Goal: Task Accomplishment & Management: Manage account settings

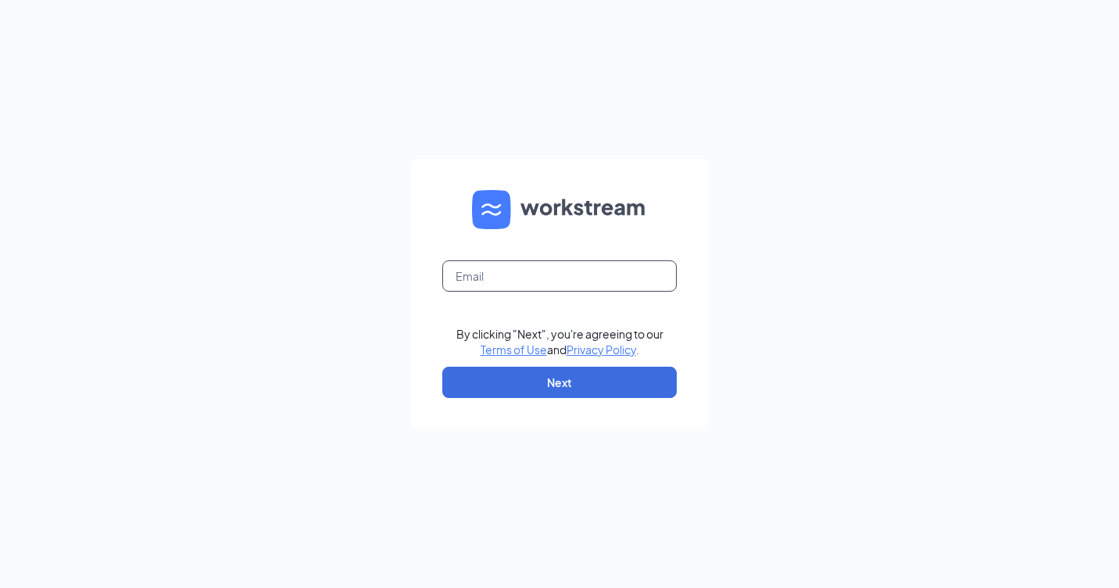
click at [468, 269] on input "text" at bounding box center [559, 275] width 234 height 31
type input "rs039951@tacobell.com"
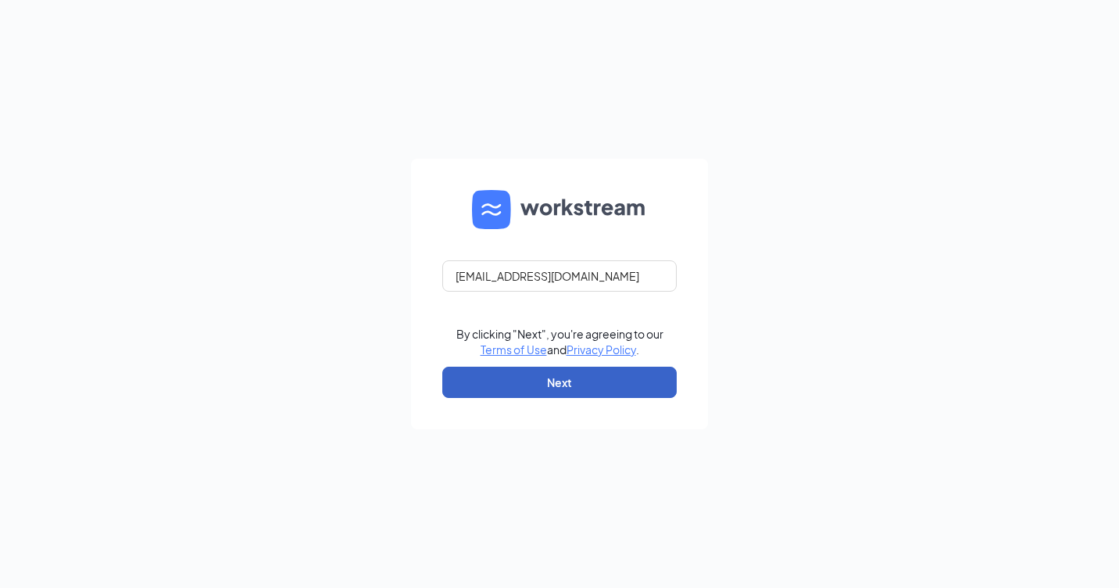
click at [564, 383] on button "Next" at bounding box center [559, 382] width 234 height 31
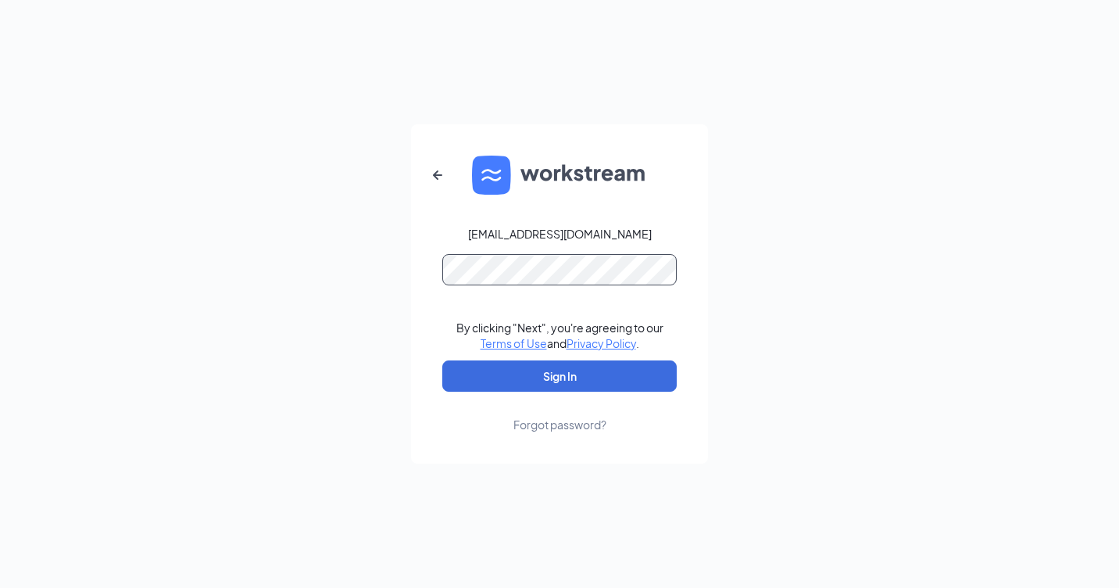
click at [442, 360] on button "Sign In" at bounding box center [559, 375] width 234 height 31
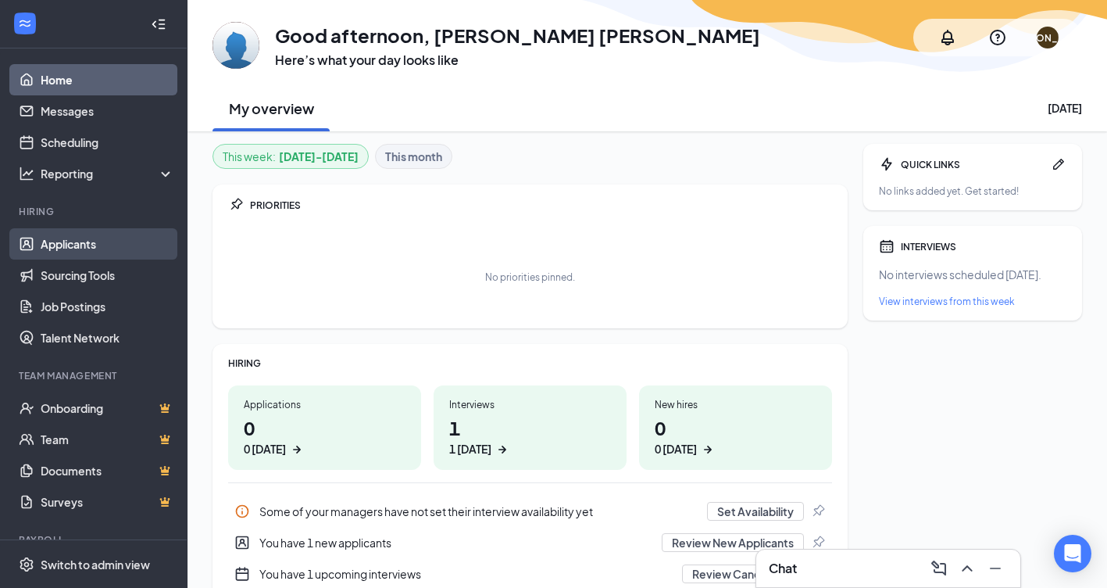
click at [68, 244] on link "Applicants" at bounding box center [108, 243] width 134 height 31
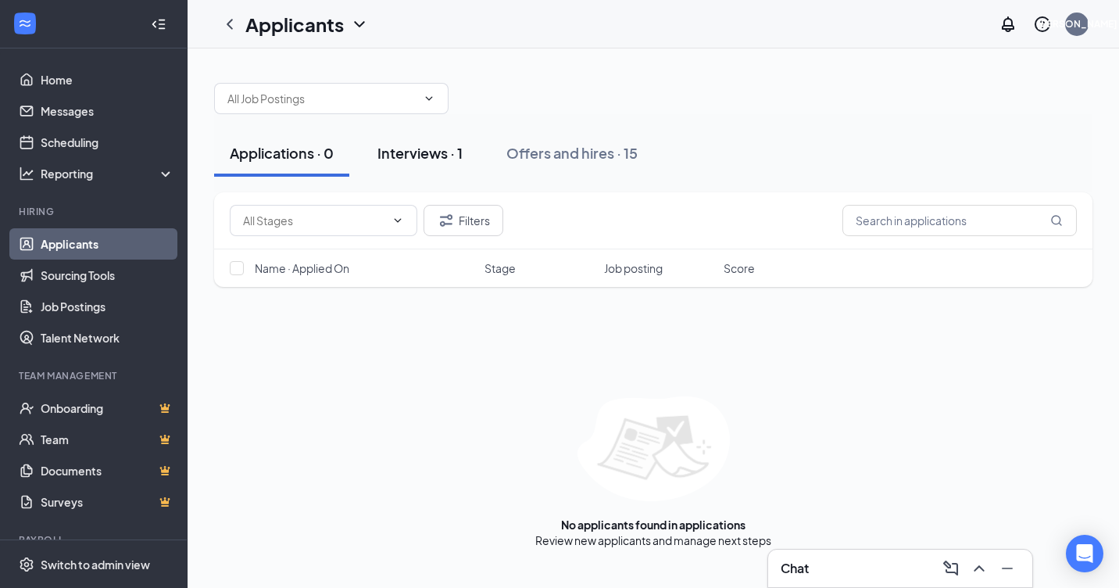
click at [445, 149] on div "Interviews · 1" at bounding box center [419, 153] width 85 height 20
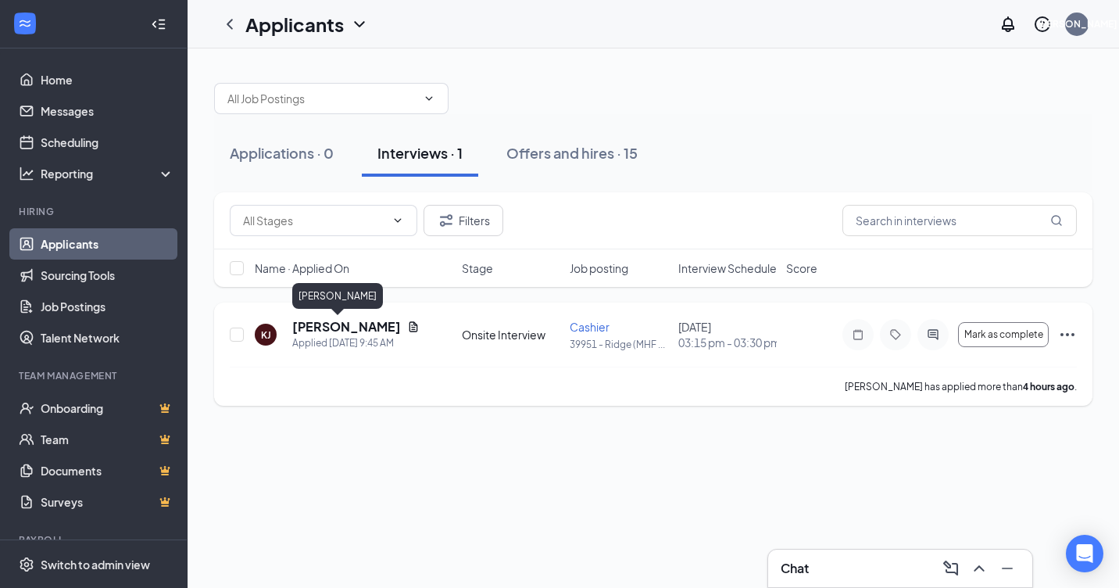
click at [320, 327] on h5 "[PERSON_NAME]" at bounding box center [346, 326] width 109 height 17
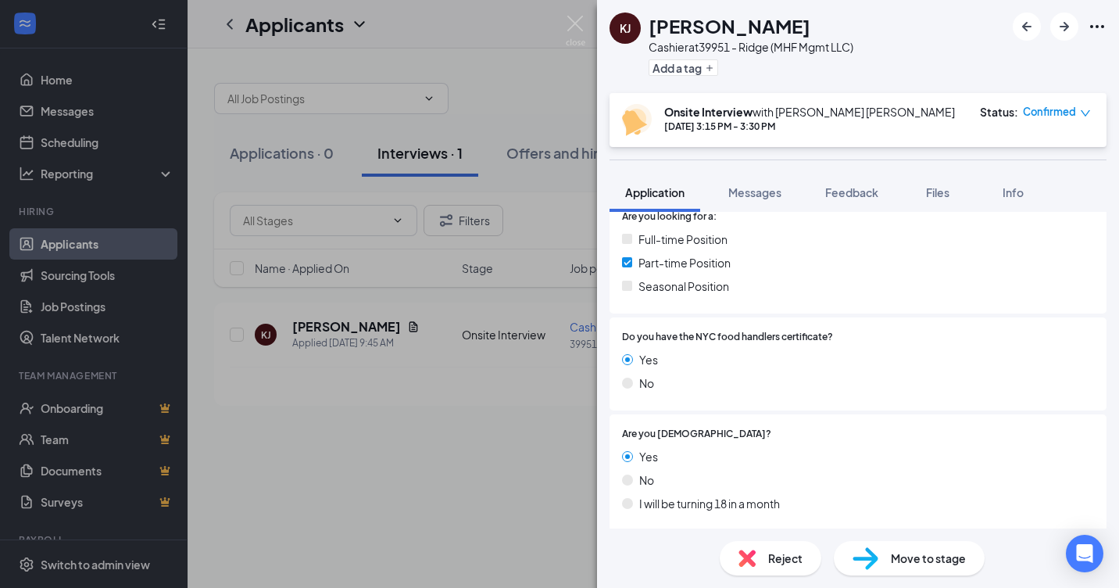
scroll to position [469, 0]
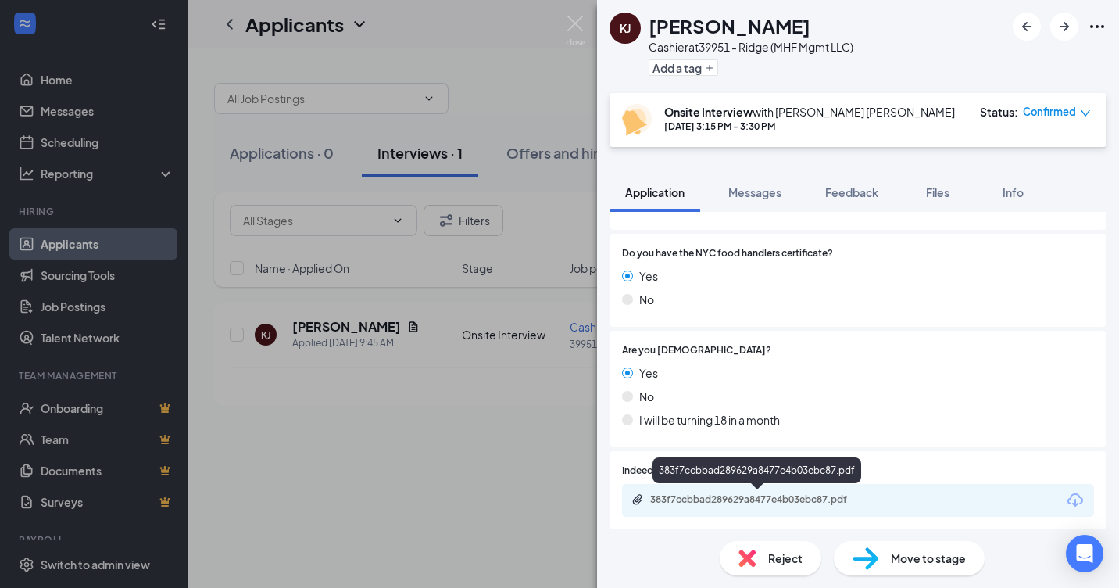
click at [793, 500] on div "383f7ccbbad289629a8477e4b03ebc87.pdf" at bounding box center [759, 499] width 219 height 13
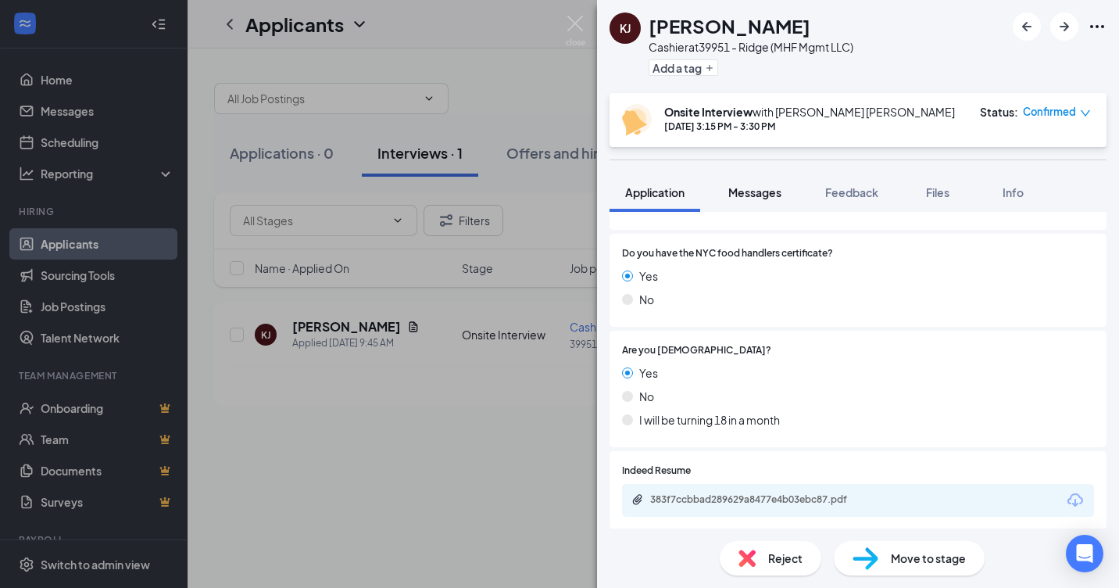
click at [763, 195] on span "Messages" at bounding box center [754, 192] width 53 height 14
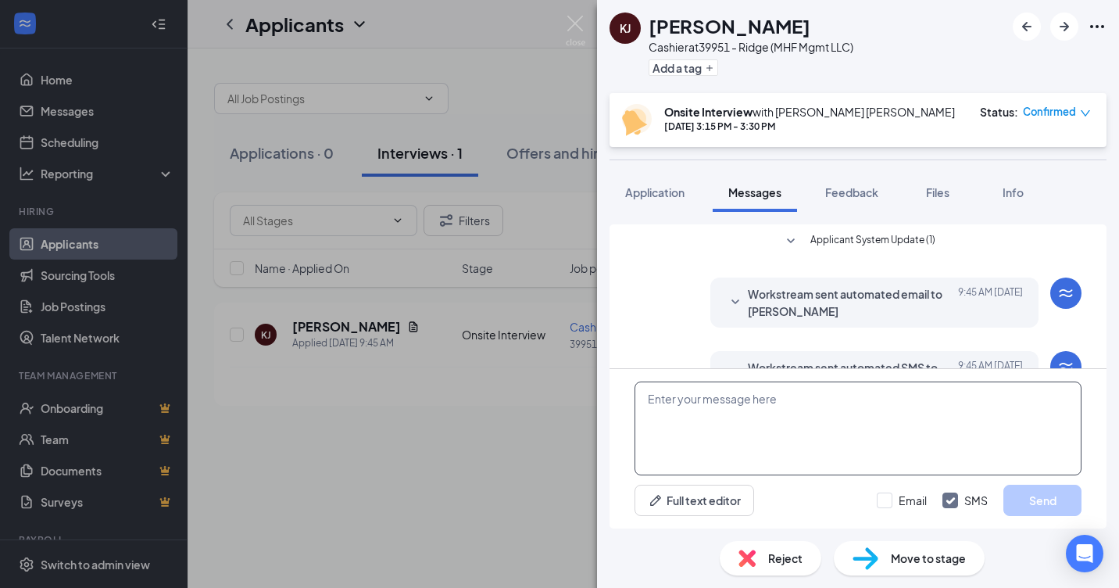
drag, startPoint x: 681, startPoint y: 405, endPoint x: 1104, endPoint y: 560, distance: 450.2
click at [685, 406] on textarea at bounding box center [858, 428] width 447 height 94
drag, startPoint x: 629, startPoint y: 439, endPoint x: 662, endPoint y: 438, distance: 32.9
click at [634, 438] on div "Sorry but you aren't rehire able Full text editor Email SMS Send" at bounding box center [858, 448] width 497 height 159
drag, startPoint x: 810, startPoint y: 401, endPoint x: 699, endPoint y: 409, distance: 110.5
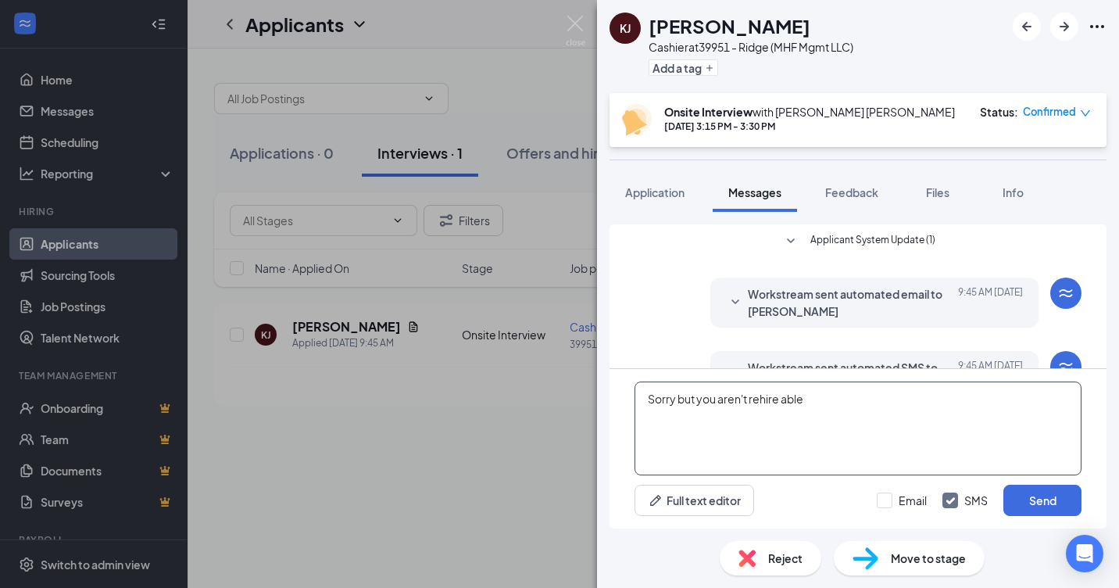
click at [699, 409] on textarea "Sorry but you aren't rehire able" at bounding box center [858, 428] width 447 height 94
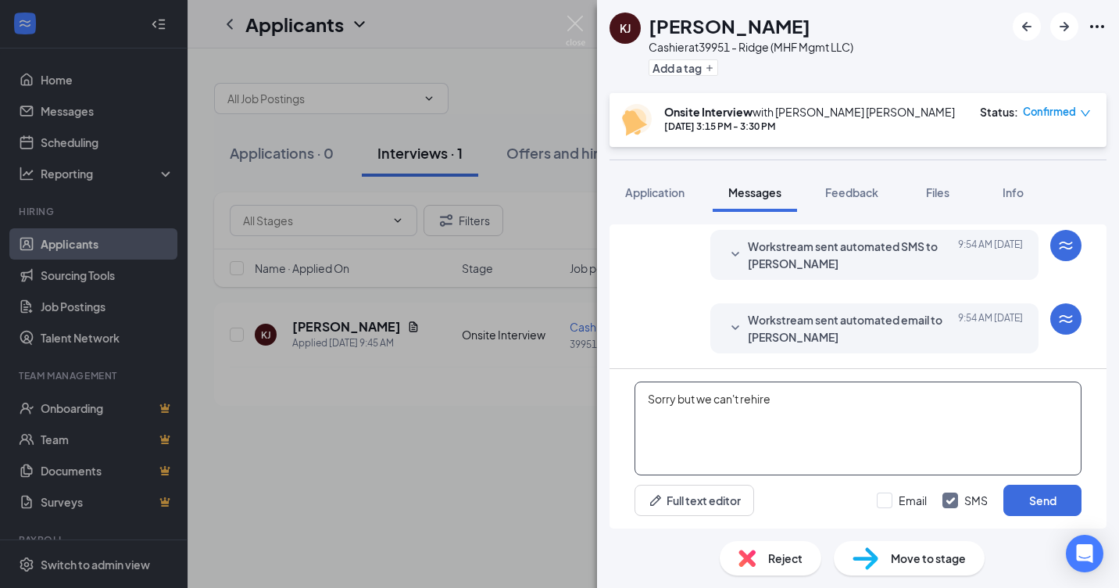
scroll to position [241, 0]
type textarea "Sorry but we can't rehire you. Good Luck"
click at [906, 501] on input "Email" at bounding box center [902, 500] width 50 height 16
checkbox input "true"
click at [1044, 493] on button "Send" at bounding box center [1042, 500] width 78 height 31
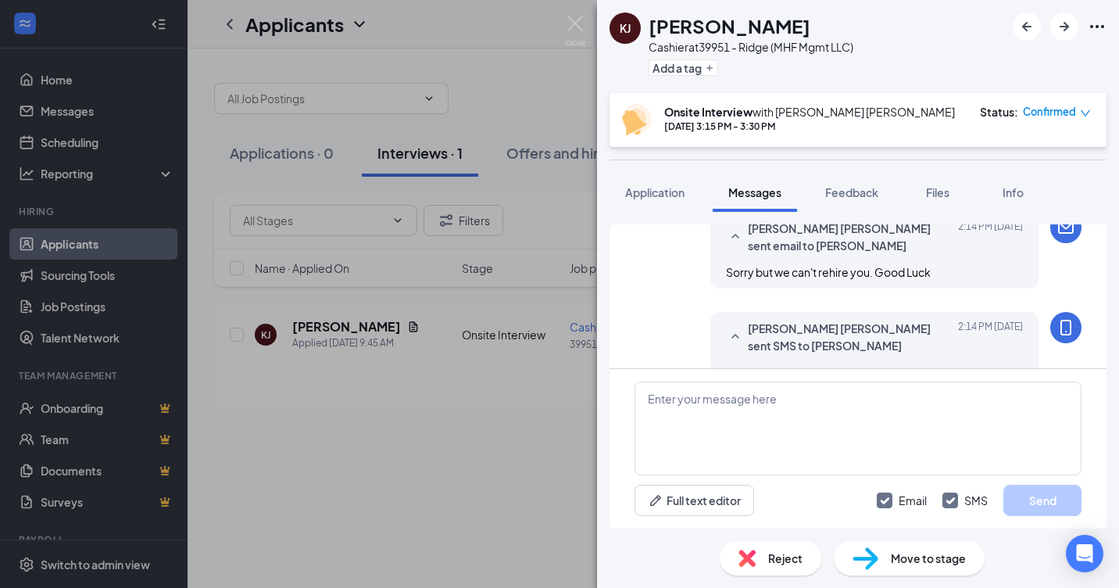
scroll to position [409, 0]
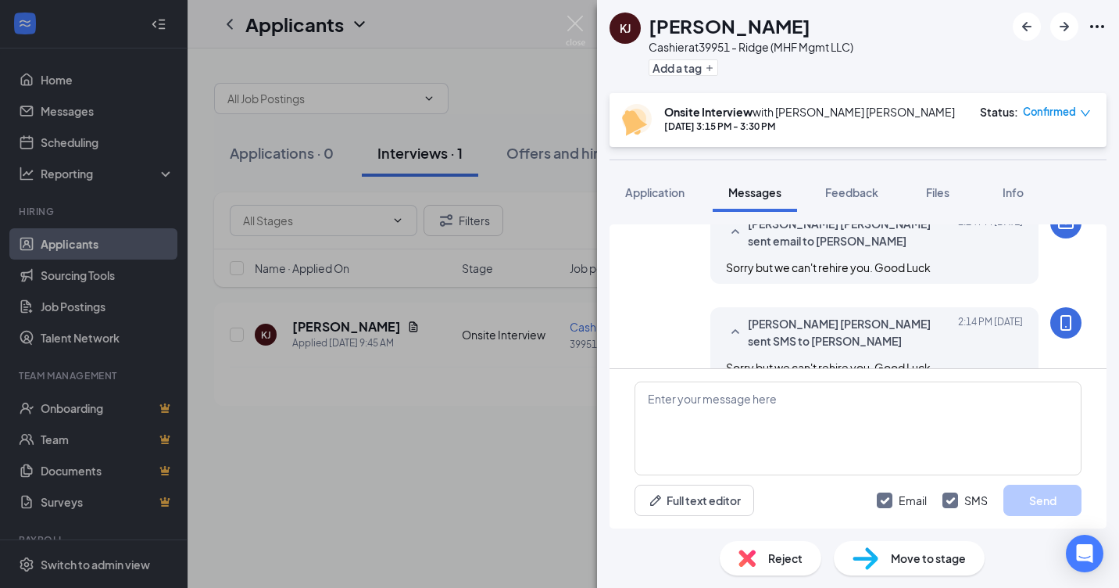
click at [769, 558] on span "Reject" at bounding box center [785, 557] width 34 height 17
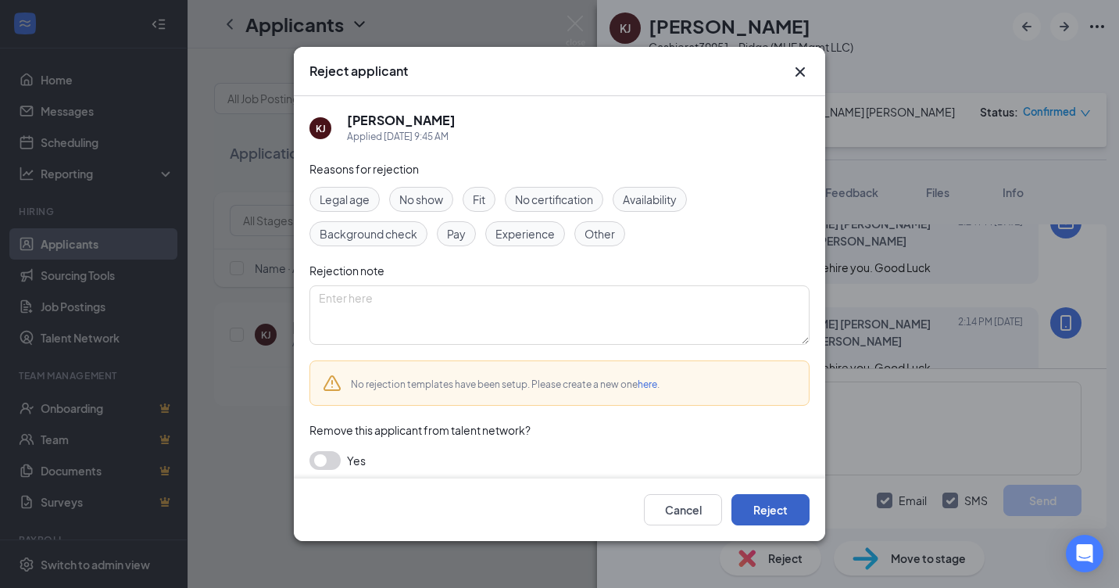
click at [760, 505] on button "Reject" at bounding box center [770, 509] width 78 height 31
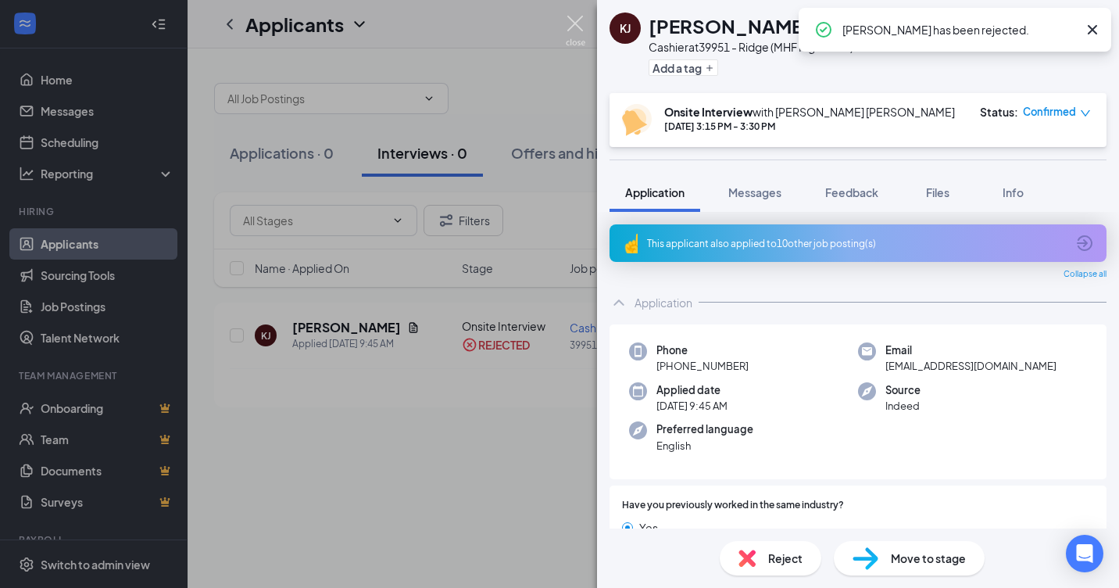
click at [570, 26] on img at bounding box center [576, 31] width 20 height 30
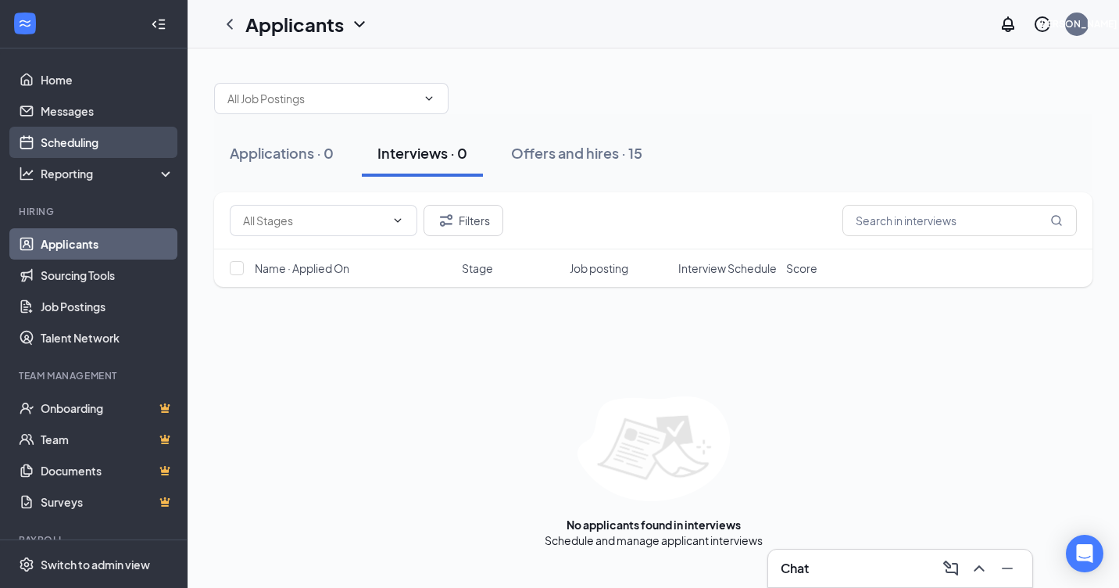
click at [63, 143] on link "Scheduling" at bounding box center [108, 142] width 134 height 31
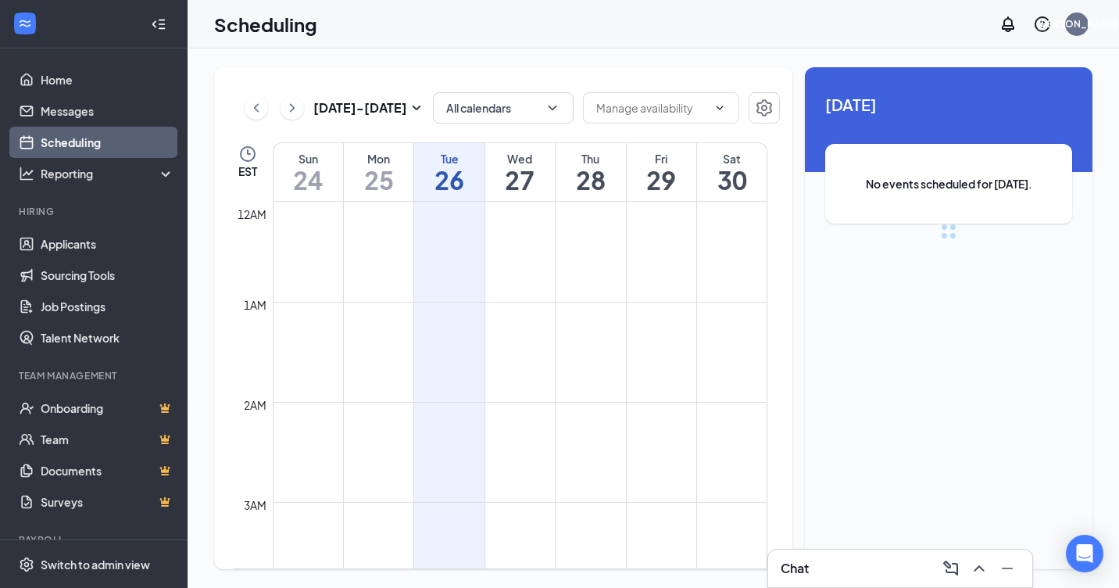
scroll to position [768, 0]
